Goal: Task Accomplishment & Management: Use online tool/utility

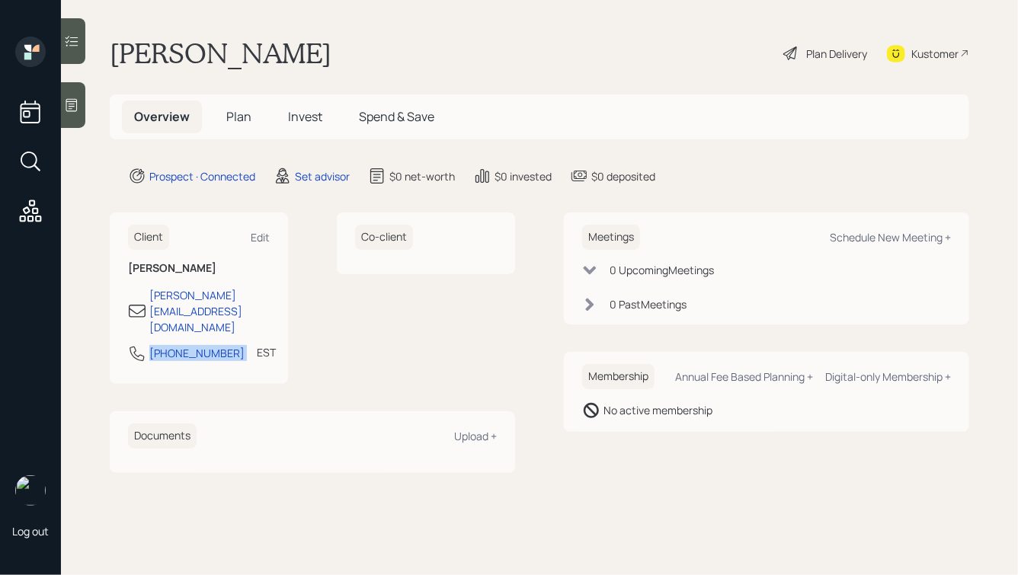
drag, startPoint x: 232, startPoint y: 328, endPoint x: 149, endPoint y: 328, distance: 83.1
click at [149, 344] on div "[PHONE_NUMBER] EST Currently 9:44 AM" at bounding box center [199, 357] width 142 height 27
copy div "[PHONE_NUMBER]"
click at [889, 232] on div "Schedule New Meeting +" at bounding box center [890, 237] width 121 height 14
select select "round-[PERSON_NAME]"
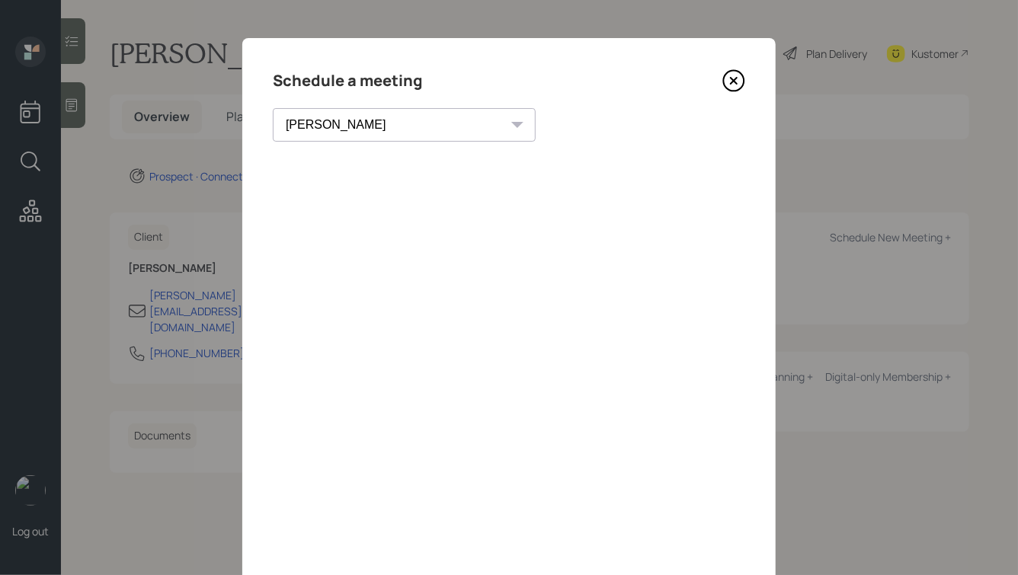
click at [728, 76] on icon at bounding box center [733, 80] width 23 height 23
